Goal: Find specific page/section: Find specific page/section

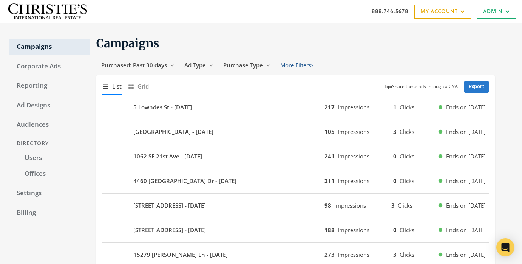
click at [294, 69] on button "More Filters" at bounding box center [296, 65] width 43 height 14
click at [357, 62] on button "States 20 Reveal list of [object Object]" at bounding box center [348, 65] width 46 height 14
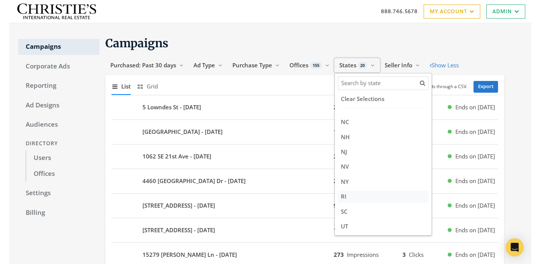
scroll to position [144, 0]
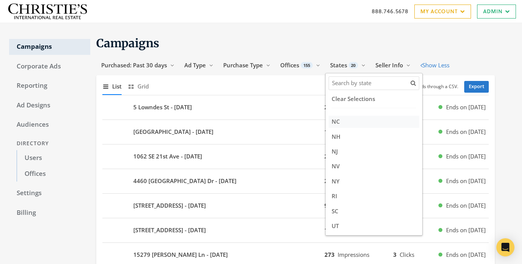
click at [367, 122] on label "NC" at bounding box center [374, 122] width 91 height 12
click at [340, 122] on input "NC" at bounding box center [340, 121] width 0 height 5
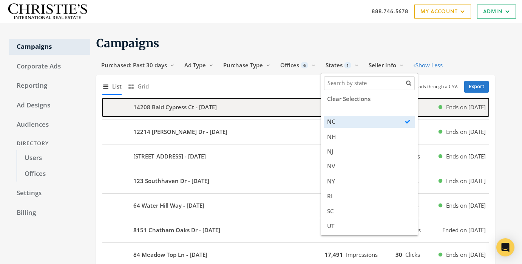
click at [263, 111] on div "14208 Bald Cypress Ct - 2025-09-09" at bounding box center [213, 107] width 222 height 18
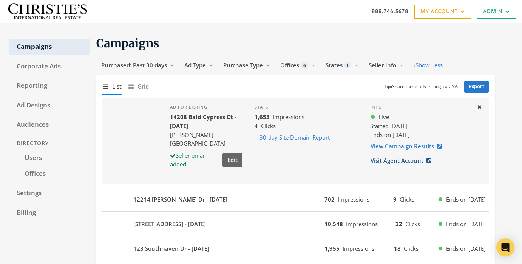
click at [410, 160] on link "Visit Agent Account" at bounding box center [403, 160] width 66 height 14
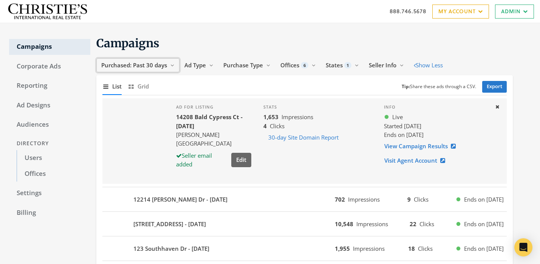
click at [168, 65] on button "Purchased: Past 30 days Reveal list of Purchased: Past 30 days" at bounding box center [137, 65] width 83 height 14
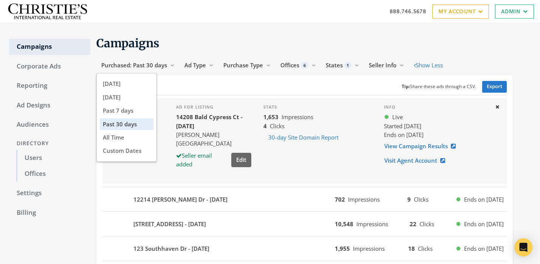
click at [179, 41] on h1 "Campaigns" at bounding box center [304, 43] width 416 height 15
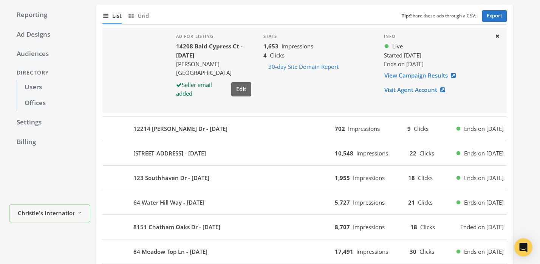
scroll to position [0, 0]
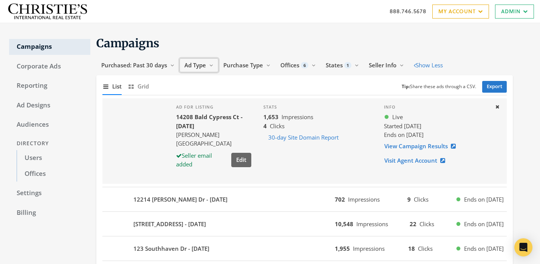
click at [200, 68] on span "Ad Type" at bounding box center [195, 65] width 22 height 8
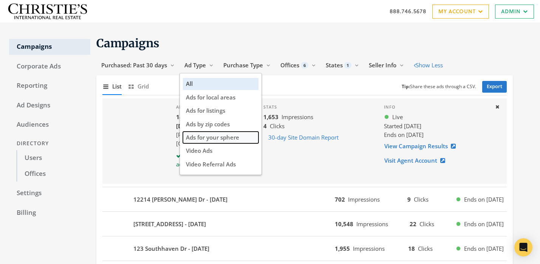
click at [214, 138] on span "Ads for your sphere" at bounding box center [212, 137] width 53 height 8
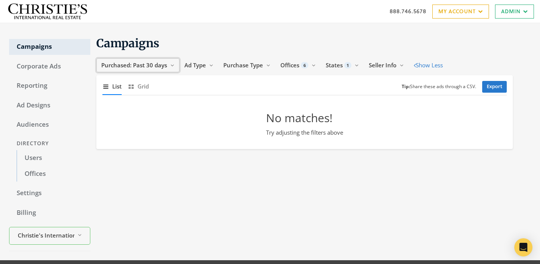
click at [149, 69] on span "Purchased: Past 30 days" at bounding box center [134, 65] width 66 height 8
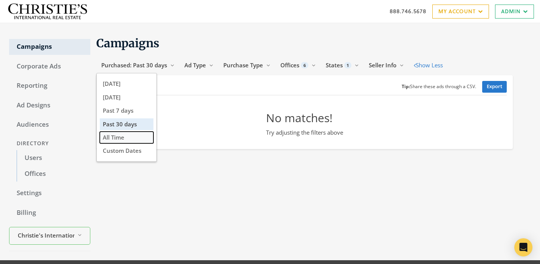
click at [127, 143] on button "All Time" at bounding box center [127, 137] width 54 height 12
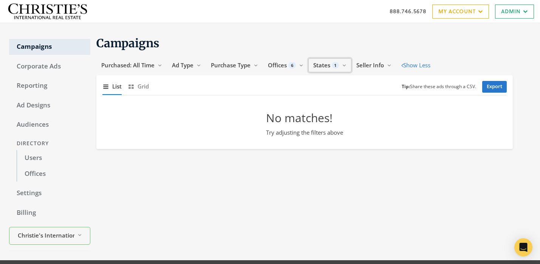
click at [314, 65] on span "States" at bounding box center [321, 65] width 17 height 8
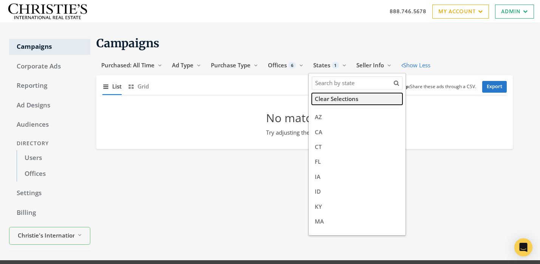
click at [332, 98] on button "Clear Selections" at bounding box center [357, 99] width 91 height 12
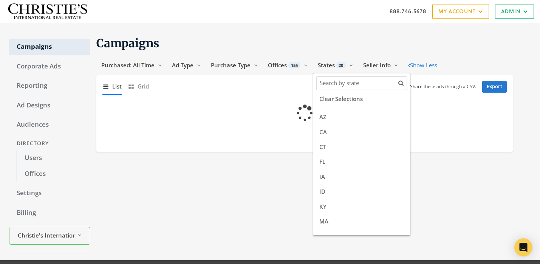
click at [200, 57] on section "Campaigns Purchased: All Time Reveal list of Purchased: All Time Ad Type Reveal…" at bounding box center [301, 94] width 422 height 116
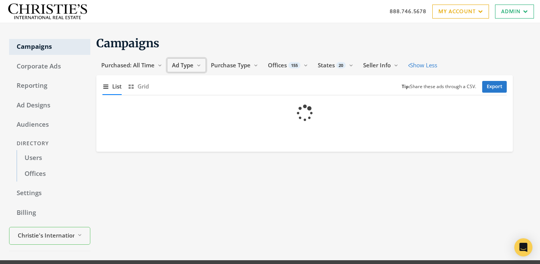
click at [195, 68] on button "Ad Type Reveal list of Ad Type" at bounding box center [186, 65] width 39 height 14
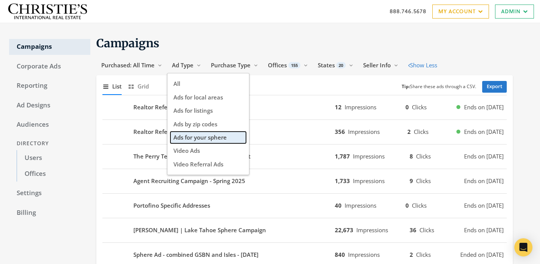
click at [200, 139] on span "Ads for your sphere" at bounding box center [199, 137] width 53 height 8
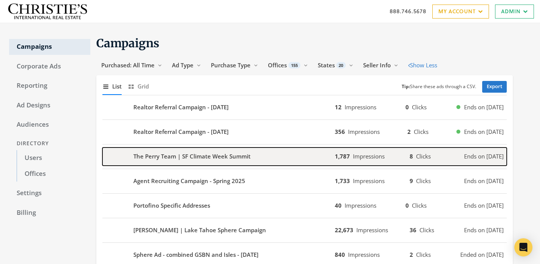
click at [217, 162] on div "The Perry Team | SF Climate Week Summit" at bounding box center [218, 156] width 232 height 18
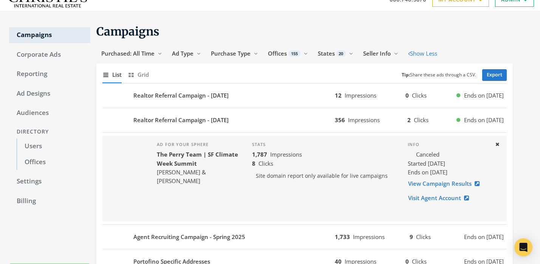
scroll to position [11, 0]
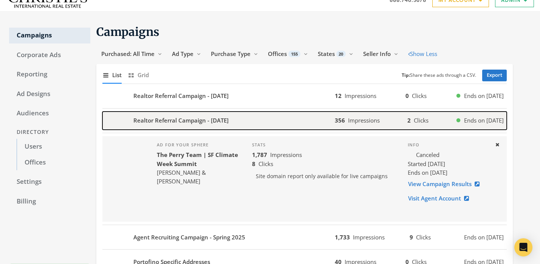
click at [283, 121] on div "Realtor Referral Campaign - [DATE]" at bounding box center [218, 120] width 232 height 18
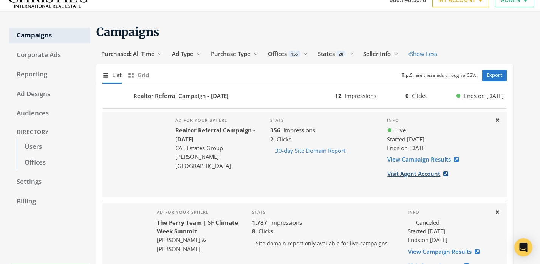
click at [415, 170] on link "Visit Agent Account" at bounding box center [420, 174] width 66 height 14
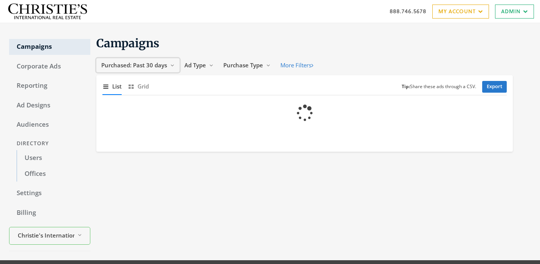
click at [167, 64] on span "Purchased: Past 30 days" at bounding box center [134, 65] width 66 height 8
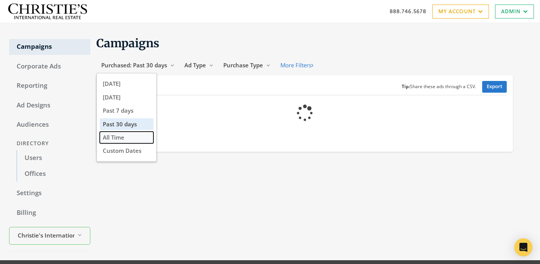
click at [125, 139] on button "All Time" at bounding box center [127, 137] width 54 height 12
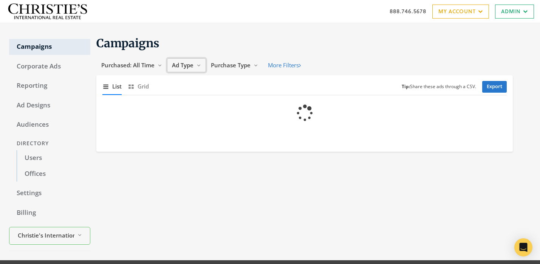
click at [189, 67] on span "Ad Type" at bounding box center [183, 65] width 22 height 8
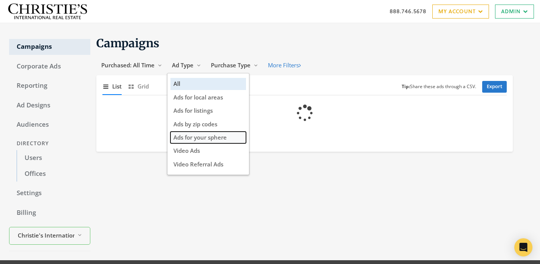
click at [200, 141] on span "Ads for your sphere" at bounding box center [199, 137] width 53 height 8
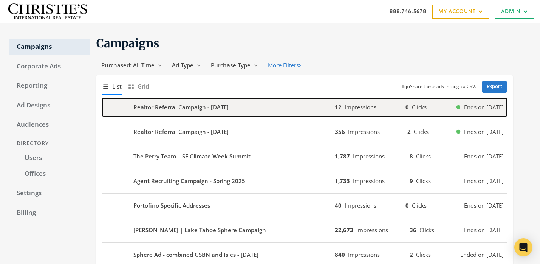
click at [194, 113] on div "Realtor Referral Campaign - [DATE]" at bounding box center [218, 107] width 232 height 18
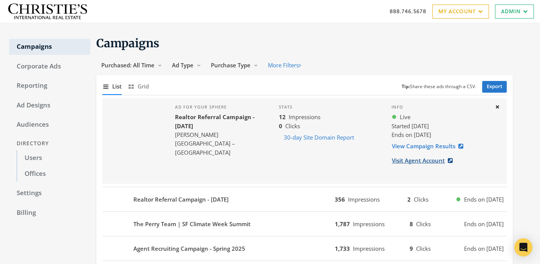
click at [425, 160] on link "Visit Agent Account" at bounding box center [424, 160] width 66 height 14
